Goal: Use online tool/utility: Utilize a website feature to perform a specific function

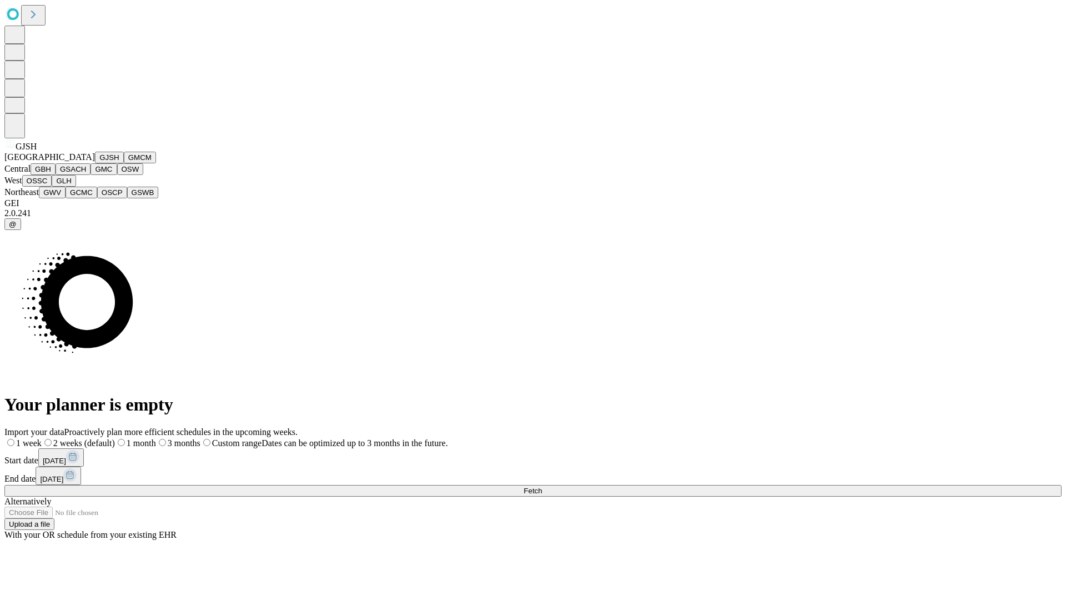
click at [95, 163] on button "GJSH" at bounding box center [109, 158] width 29 height 12
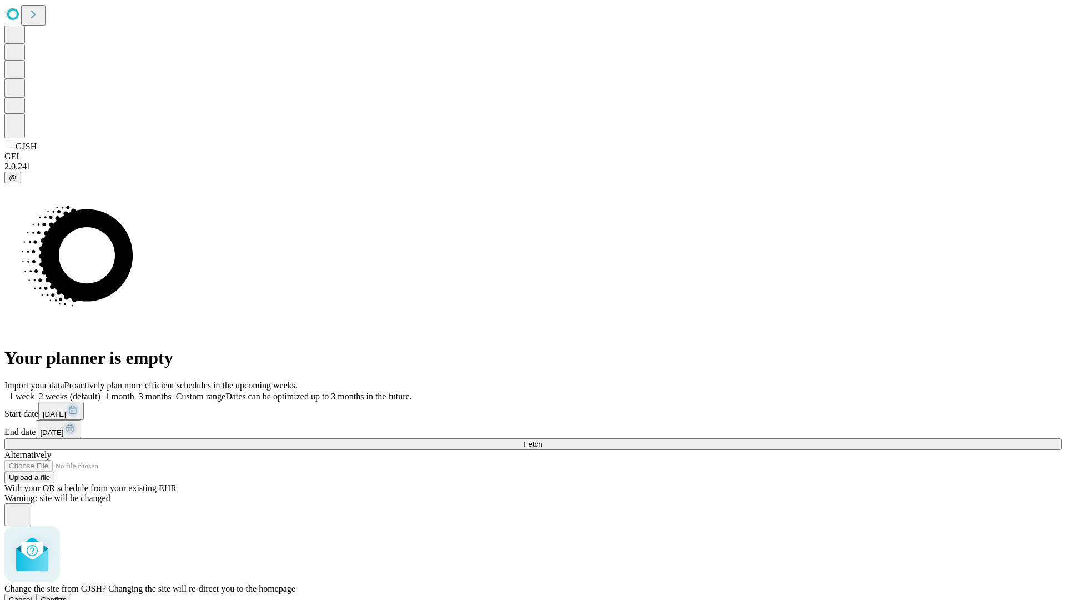
click at [67, 595] on span "Confirm" at bounding box center [54, 599] width 26 height 8
click at [134, 392] on label "1 month" at bounding box center [118, 396] width 34 height 9
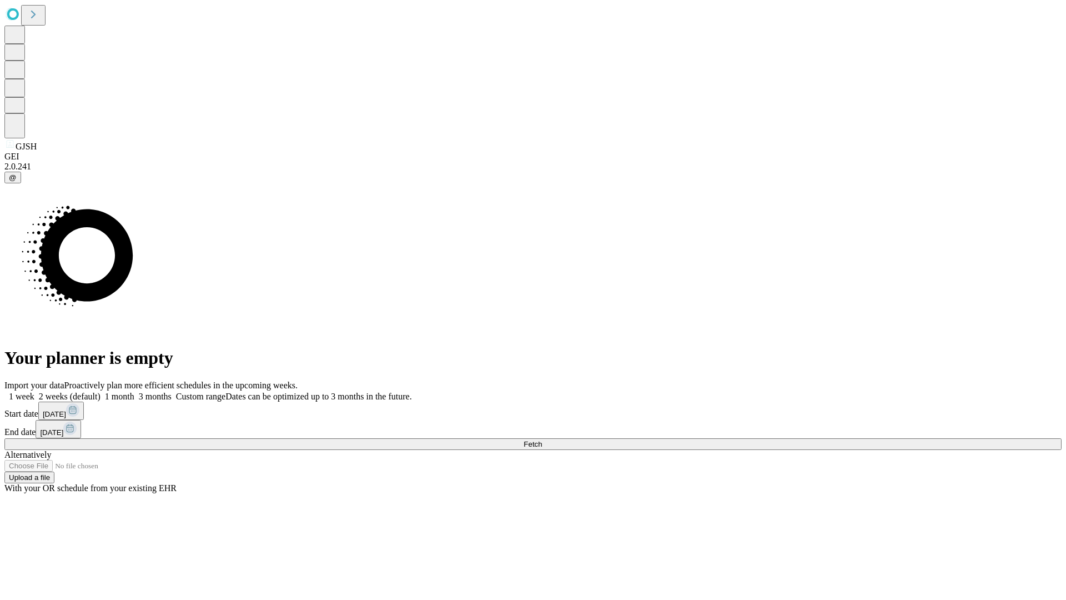
click at [542, 440] on span "Fetch" at bounding box center [533, 444] width 18 height 8
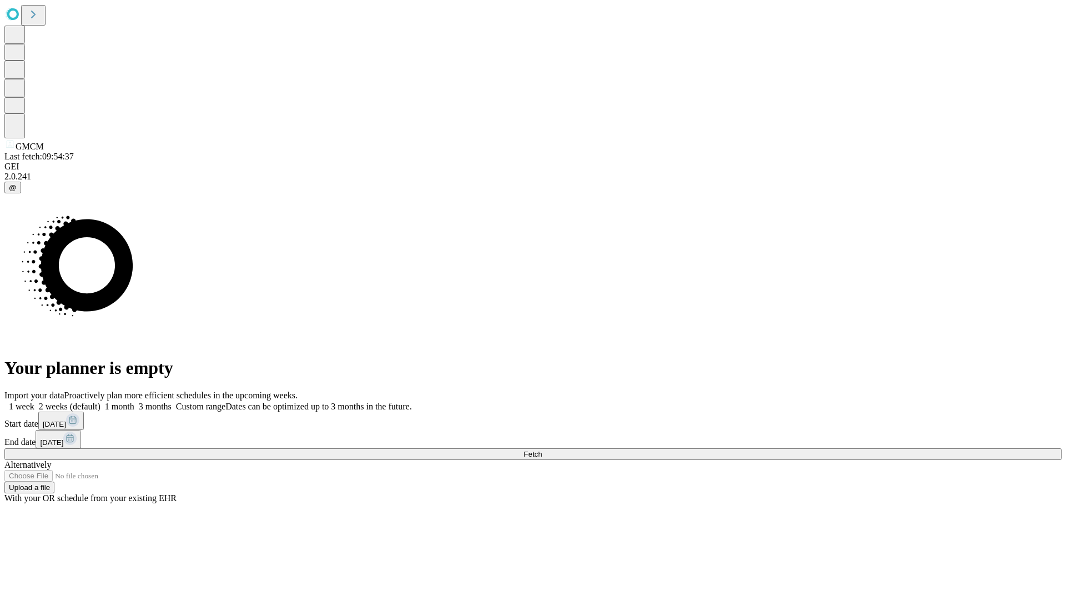
click at [134, 402] on label "1 month" at bounding box center [118, 406] width 34 height 9
click at [542, 450] on span "Fetch" at bounding box center [533, 454] width 18 height 8
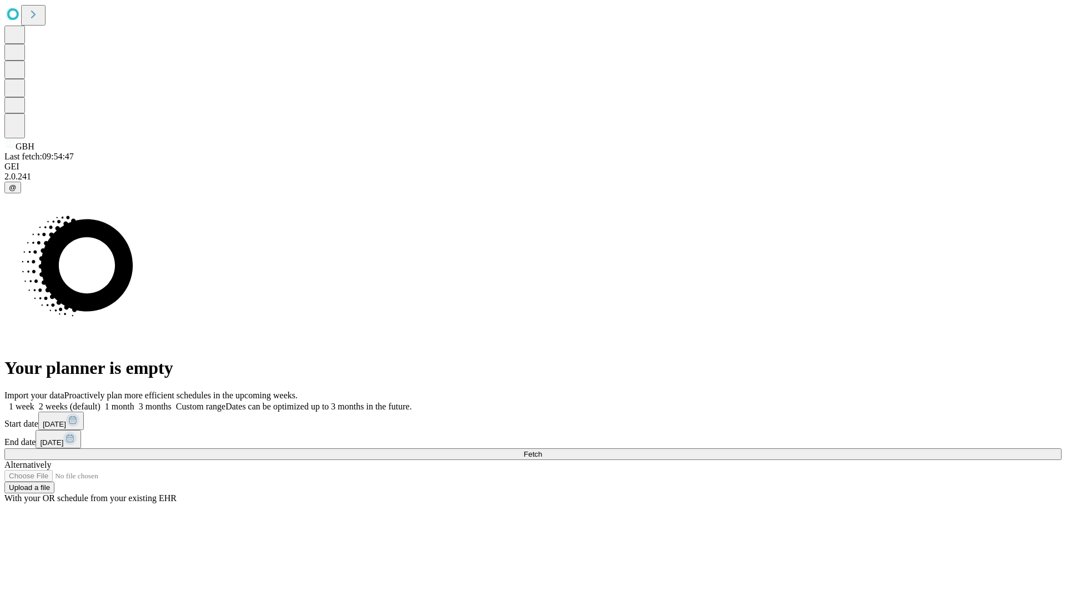
click at [134, 402] on label "1 month" at bounding box center [118, 406] width 34 height 9
click at [542, 450] on span "Fetch" at bounding box center [533, 454] width 18 height 8
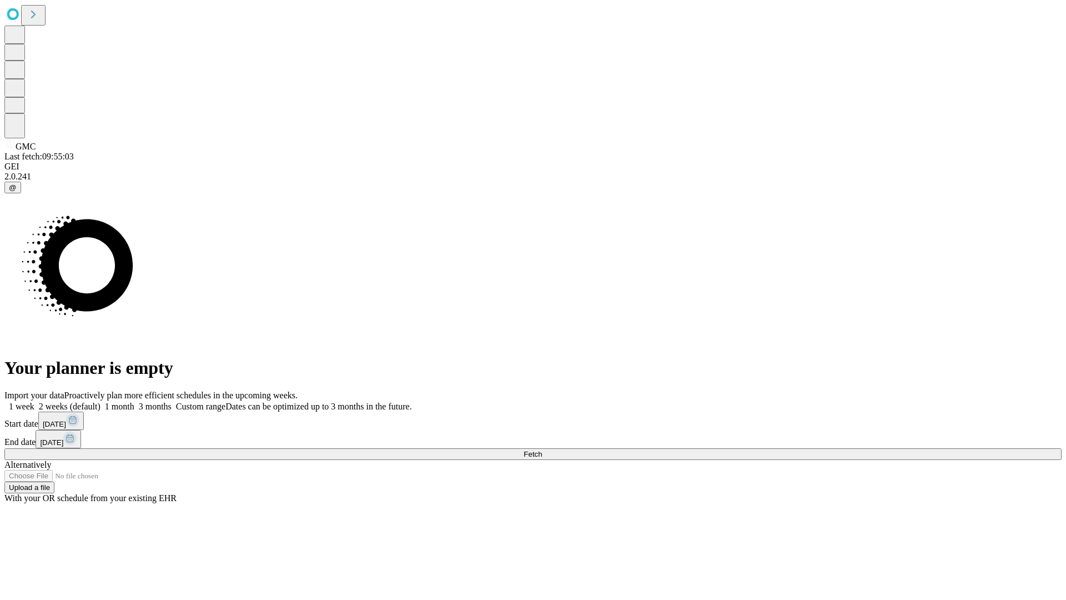
click at [134, 402] on label "1 month" at bounding box center [118, 406] width 34 height 9
click at [542, 450] on span "Fetch" at bounding box center [533, 454] width 18 height 8
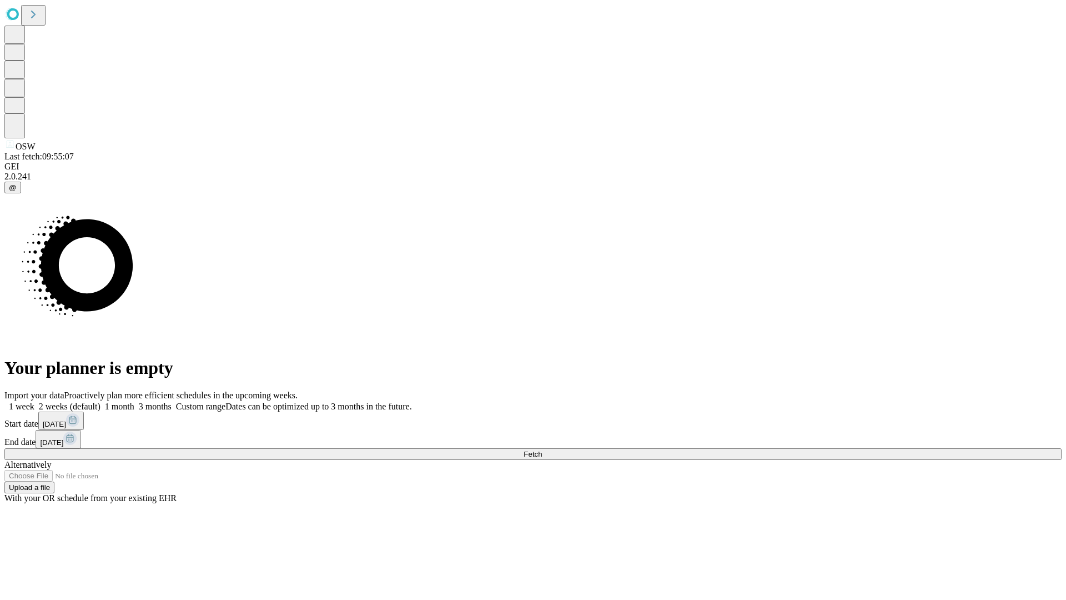
click at [134, 402] on label "1 month" at bounding box center [118, 406] width 34 height 9
click at [542, 450] on span "Fetch" at bounding box center [533, 454] width 18 height 8
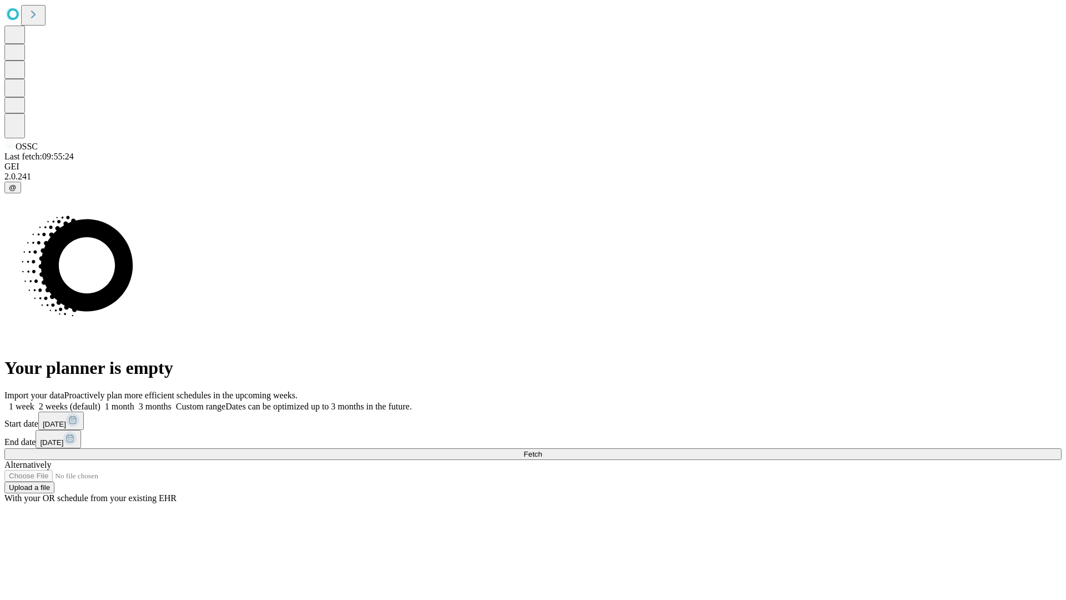
click at [134, 402] on label "1 month" at bounding box center [118, 406] width 34 height 9
click at [542, 450] on span "Fetch" at bounding box center [533, 454] width 18 height 8
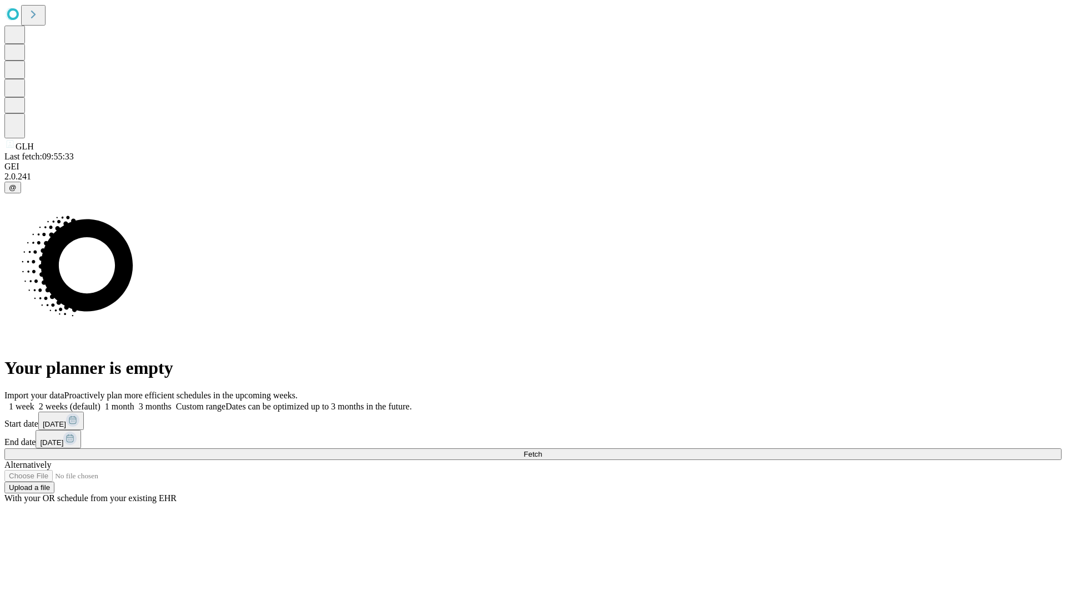
click at [134, 402] on label "1 month" at bounding box center [118, 406] width 34 height 9
click at [542, 450] on span "Fetch" at bounding box center [533, 454] width 18 height 8
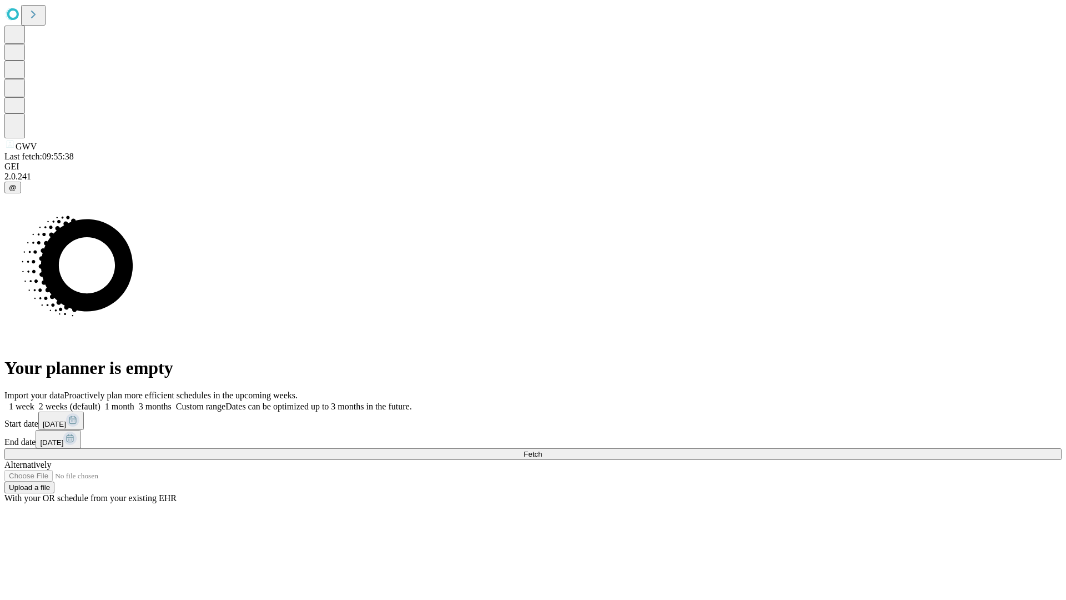
click at [134, 402] on label "1 month" at bounding box center [118, 406] width 34 height 9
click at [542, 450] on span "Fetch" at bounding box center [533, 454] width 18 height 8
